Goal: Transaction & Acquisition: Purchase product/service

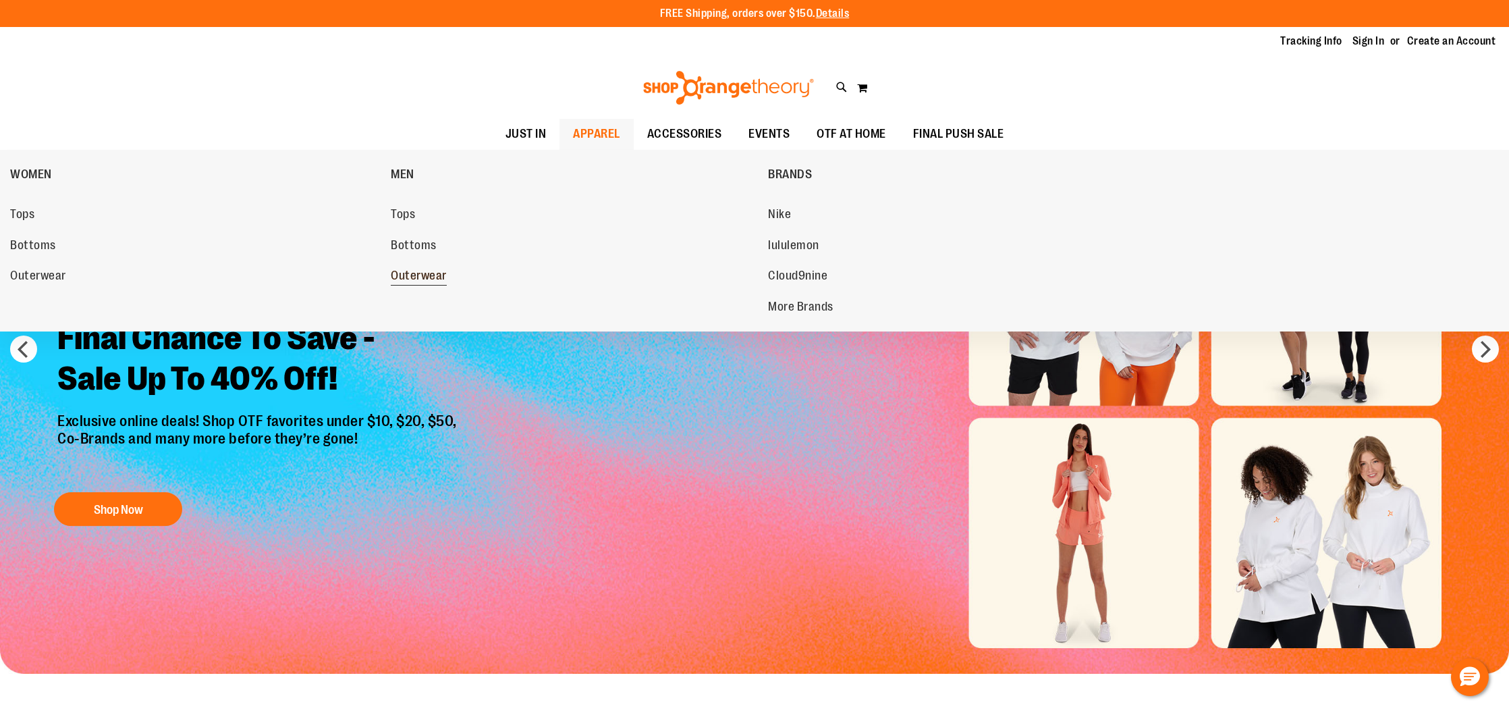
click at [424, 273] on span "Outerwear" at bounding box center [419, 277] width 56 height 17
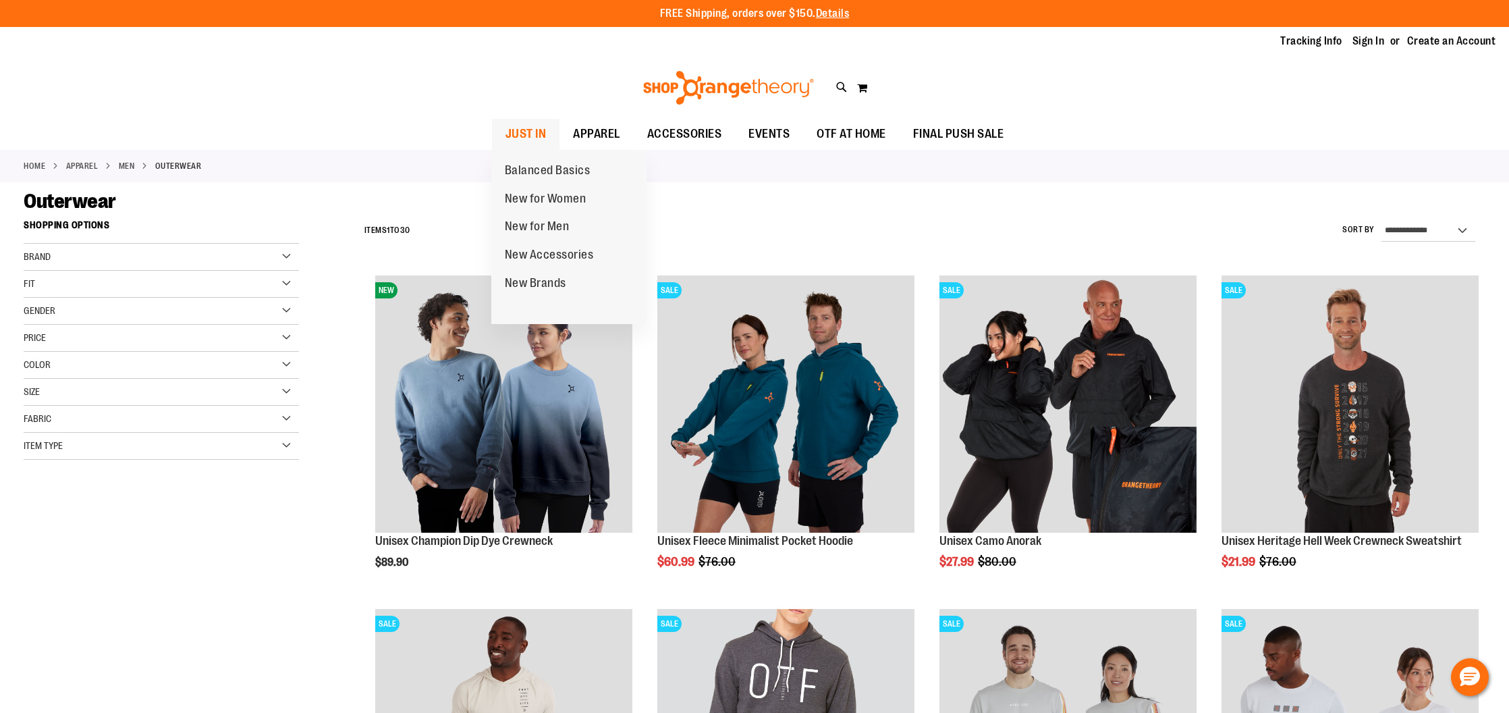
click at [532, 136] on span "JUST IN" at bounding box center [525, 134] width 41 height 30
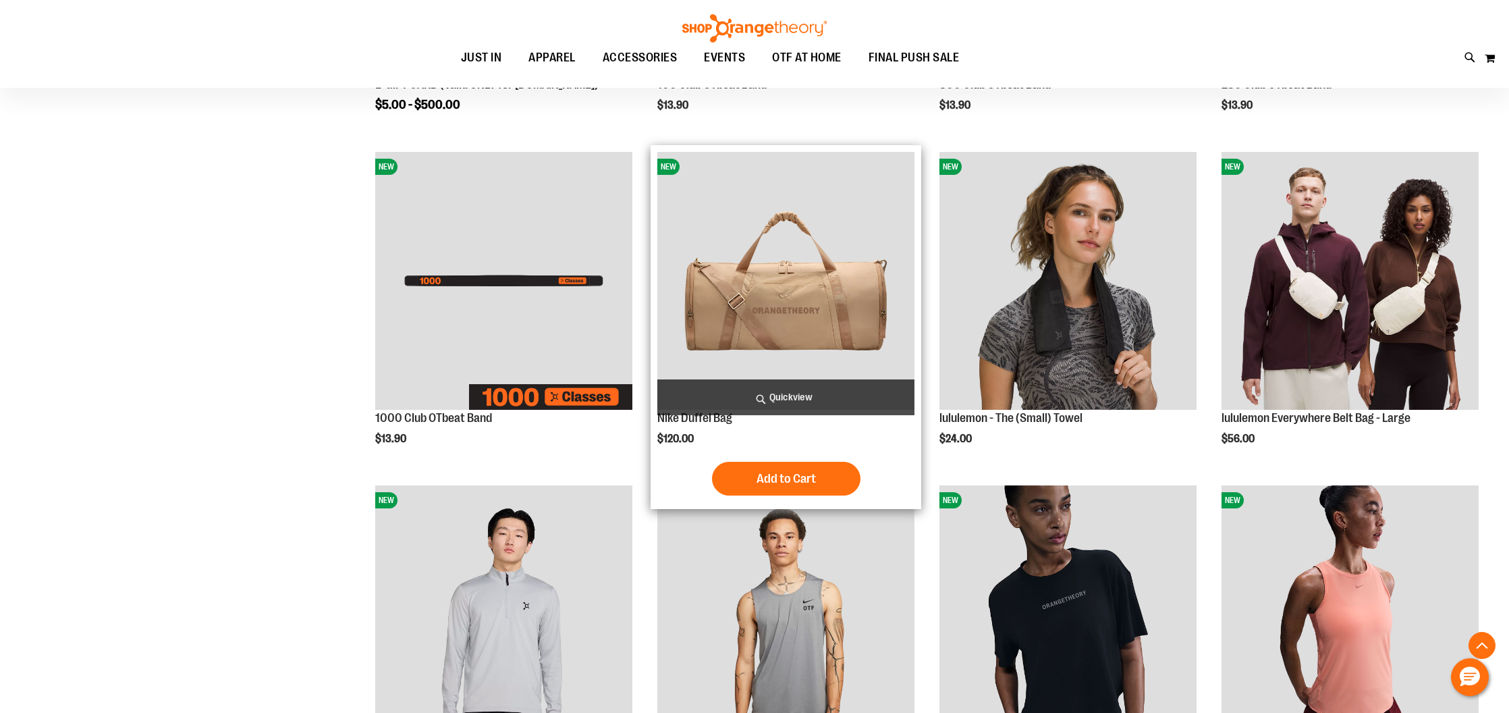
scroll to position [459, 0]
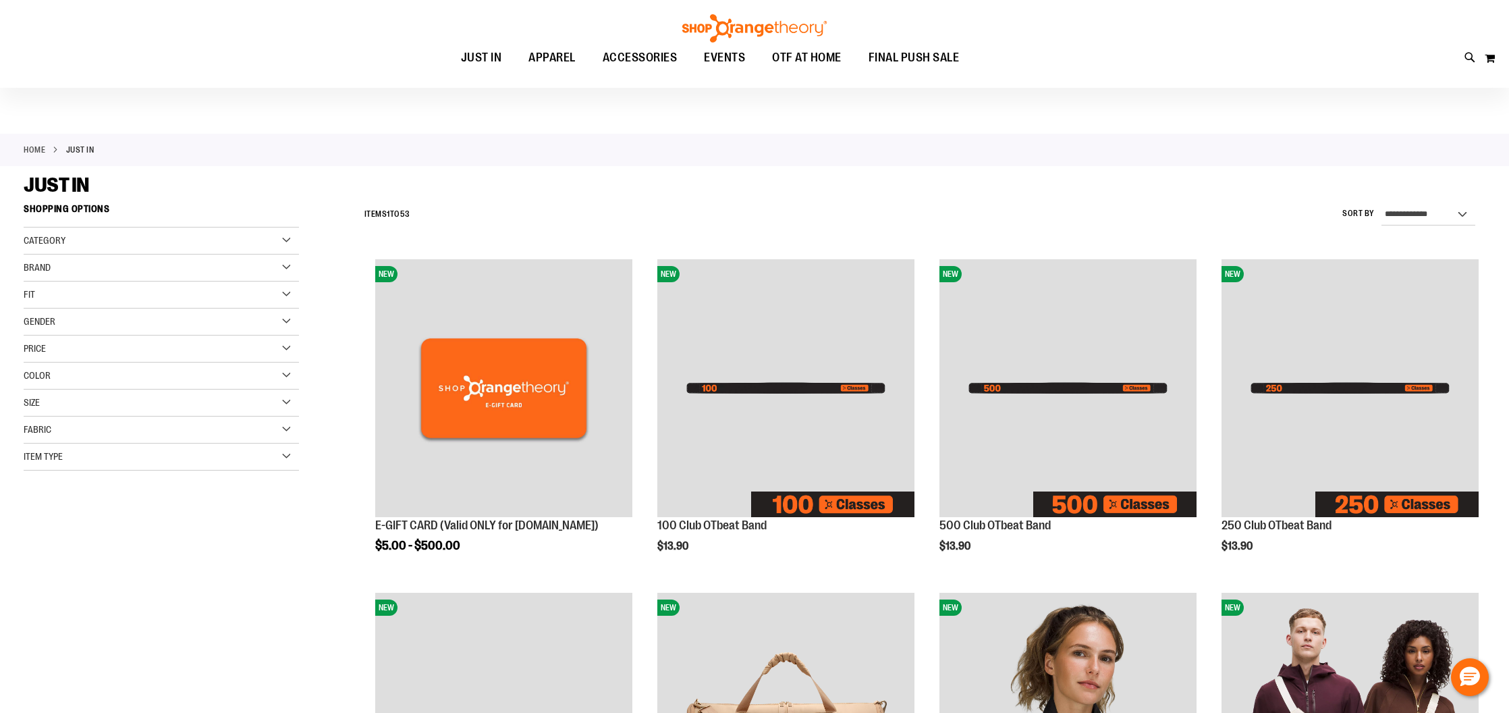
scroll to position [12, 0]
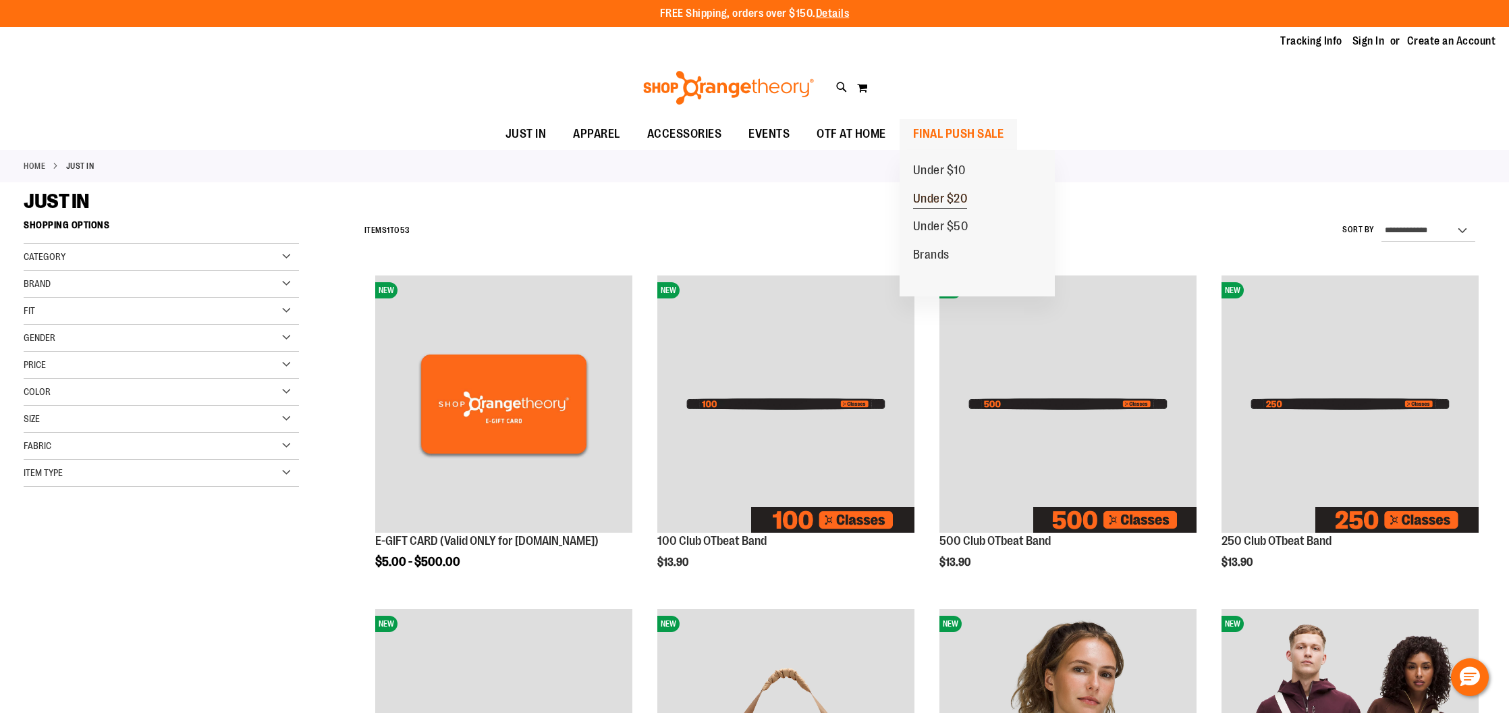
click at [929, 204] on span "Under $20" at bounding box center [940, 200] width 55 height 17
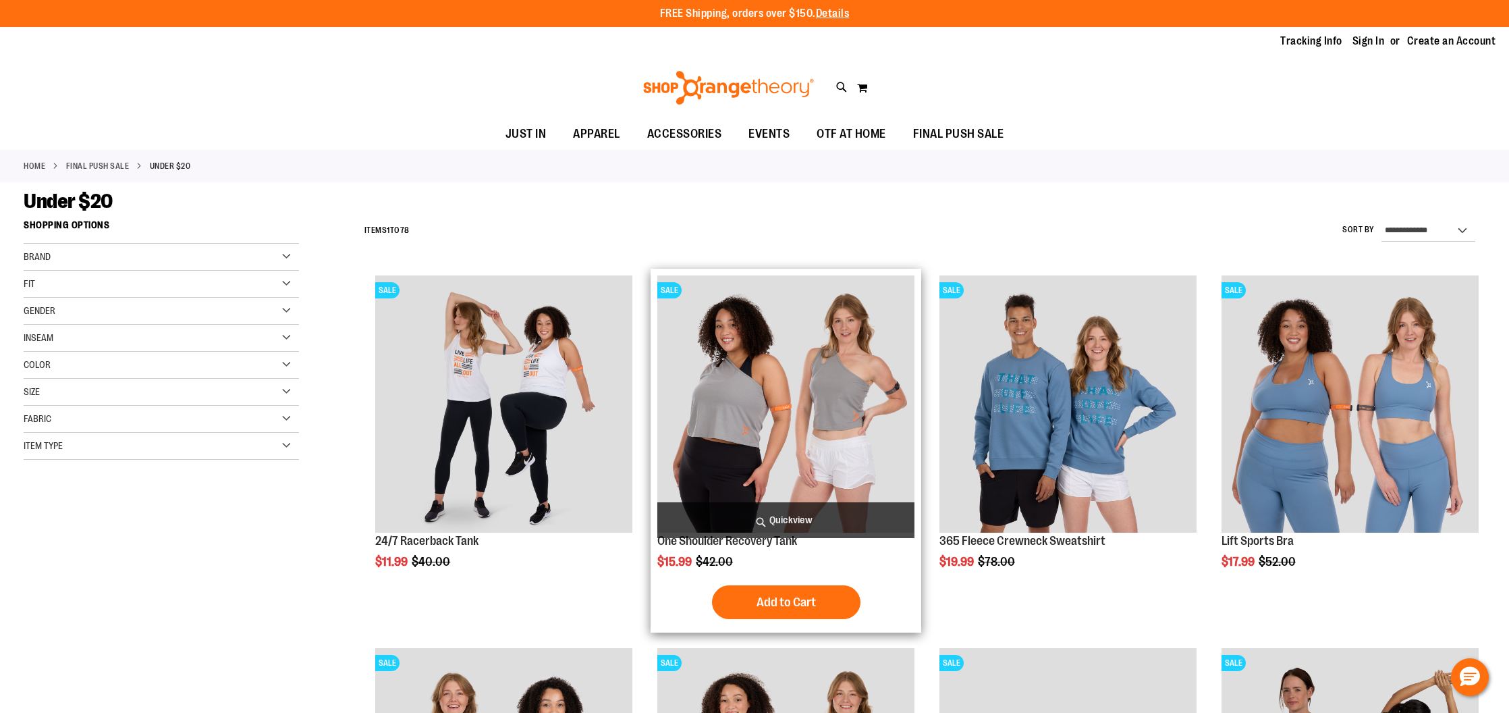
click at [812, 400] on img "product" at bounding box center [785, 403] width 257 height 257
